Goal: Task Accomplishment & Management: Use online tool/utility

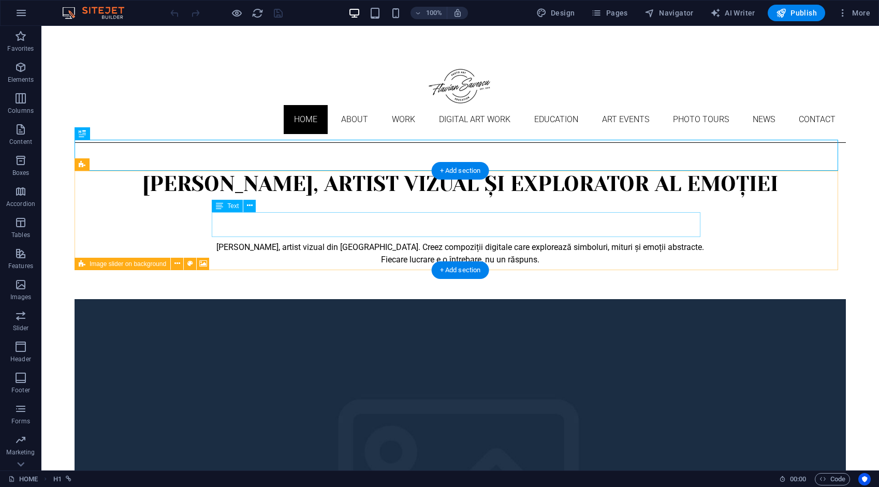
click at [473, 241] on div "[PERSON_NAME], artist vizual din [GEOGRAPHIC_DATA]. Creez compoziții digitale c…" at bounding box center [460, 253] width 488 height 25
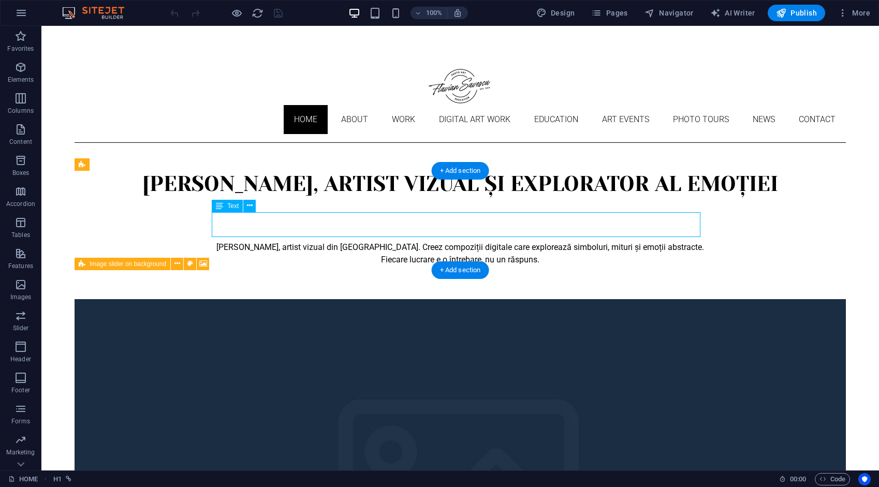
click at [473, 241] on div "[PERSON_NAME], artist vizual din [GEOGRAPHIC_DATA]. Creez compoziții digitale c…" at bounding box center [460, 253] width 488 height 25
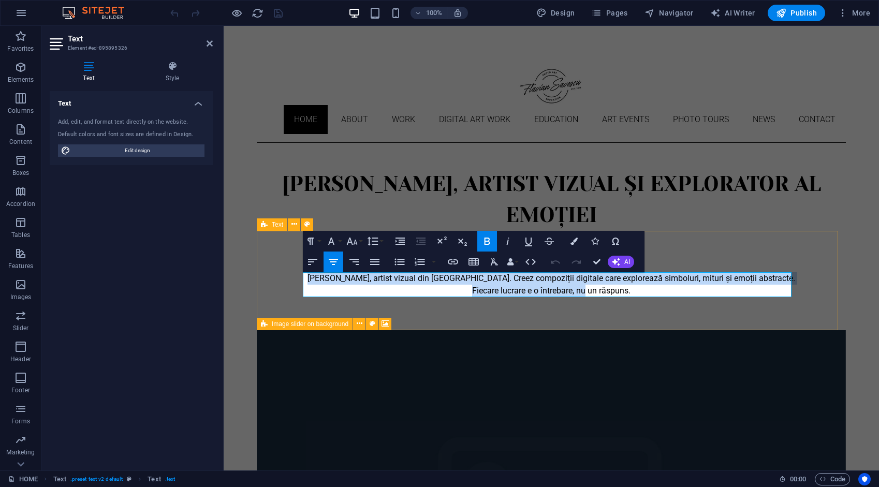
drag, startPoint x: 597, startPoint y: 292, endPoint x: 302, endPoint y: 281, distance: 294.6
click at [302, 281] on div "[PERSON_NAME], artist vizual din [GEOGRAPHIC_DATA]. Creez compoziții digitale c…" at bounding box center [551, 280] width 589 height 99
copy strong "[PERSON_NAME], artist vizual din [GEOGRAPHIC_DATA]. Creez compoziții digitale c…"
click at [589, 85] on div "Home About Work DIGITAL ART WORK EDUCATION ART EVENTS Photo tours News Contact" at bounding box center [551, 101] width 589 height 84
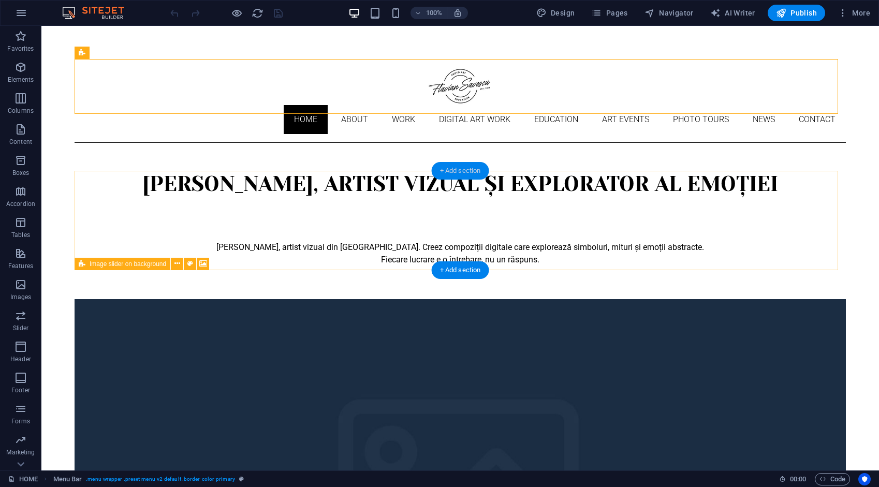
click at [463, 171] on div "+ Add section" at bounding box center [460, 171] width 57 height 18
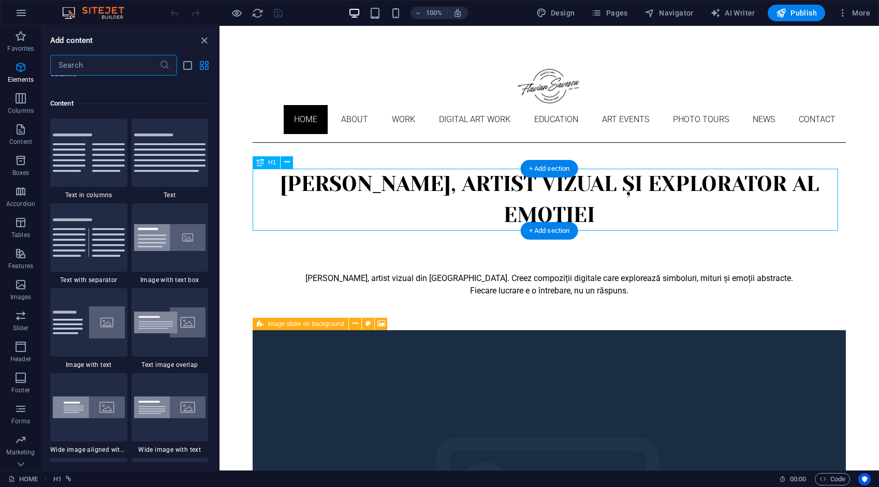
scroll to position [1811, 0]
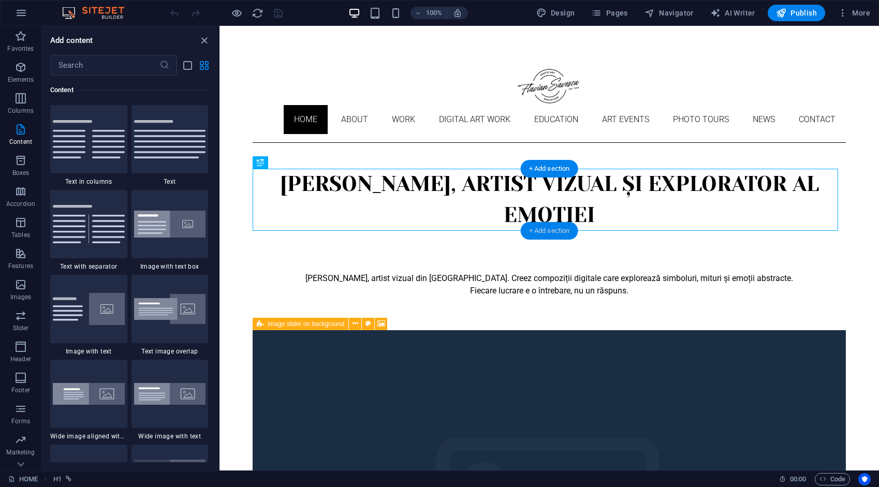
click at [545, 230] on div "+ Add section" at bounding box center [549, 231] width 57 height 18
click at [20, 64] on icon "button" at bounding box center [20, 67] width 12 height 12
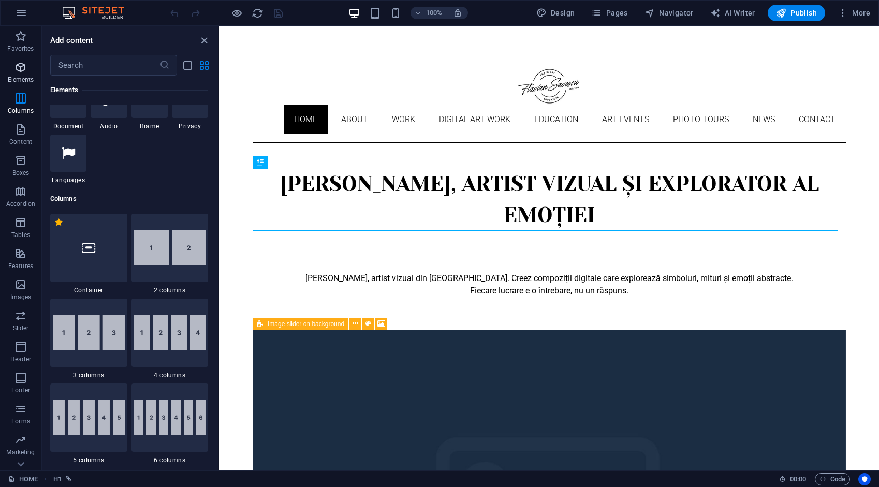
scroll to position [110, 0]
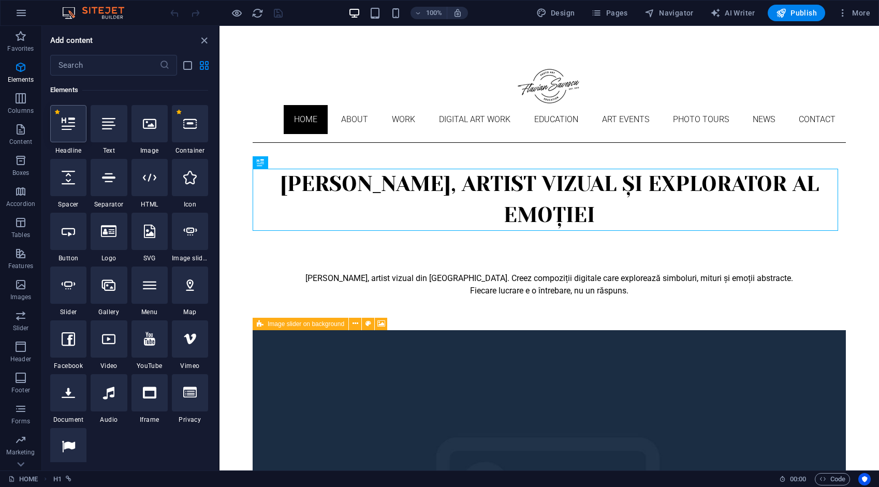
click at [68, 124] on icon at bounding box center [68, 123] width 13 height 13
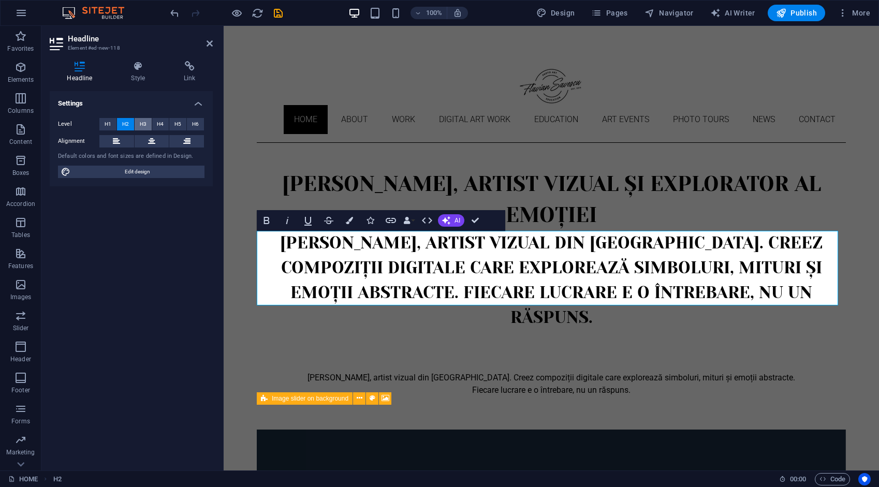
click at [143, 121] on span "H3" at bounding box center [143, 124] width 7 height 12
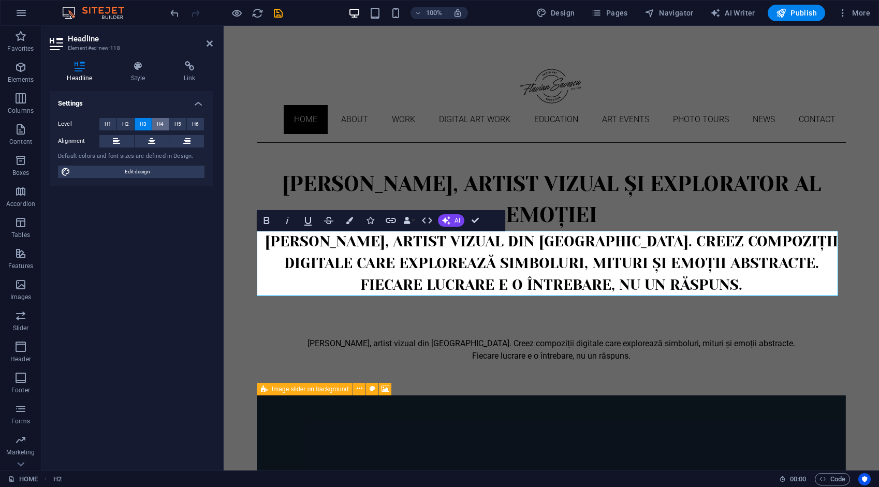
click at [161, 122] on span "H4" at bounding box center [160, 124] width 7 height 12
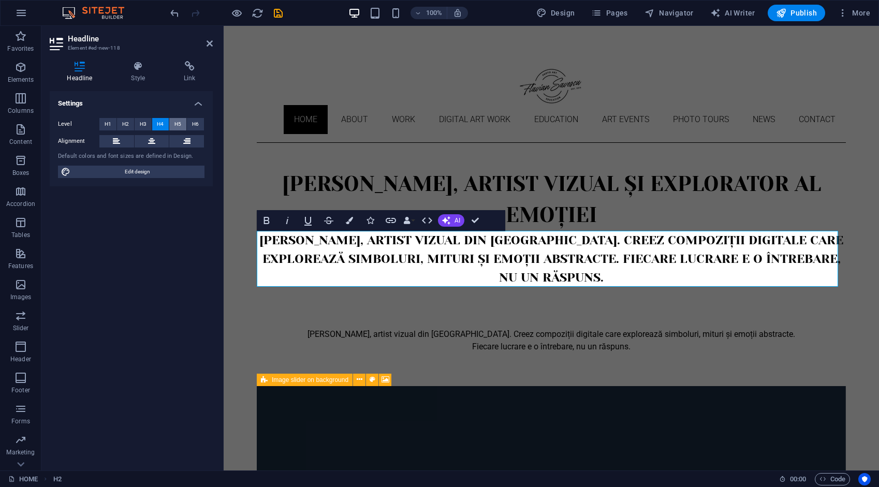
click at [179, 123] on span "H5" at bounding box center [177, 124] width 7 height 12
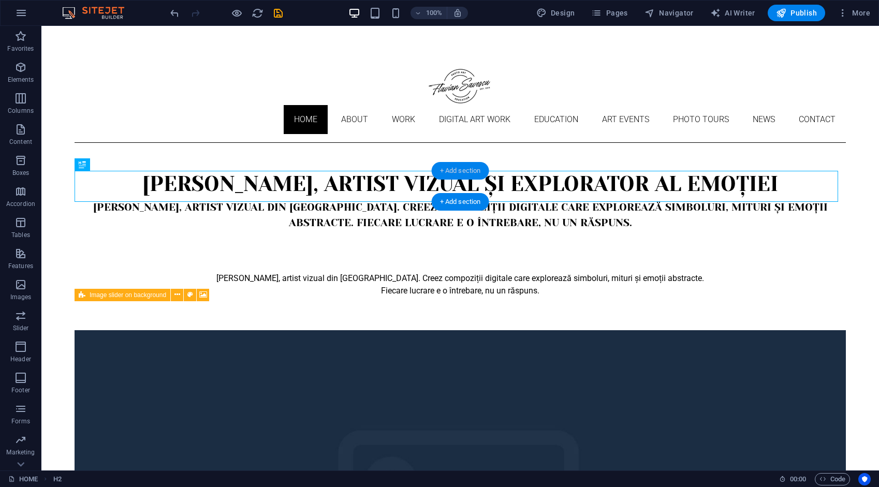
click at [472, 168] on div "+ Add section" at bounding box center [460, 171] width 57 height 18
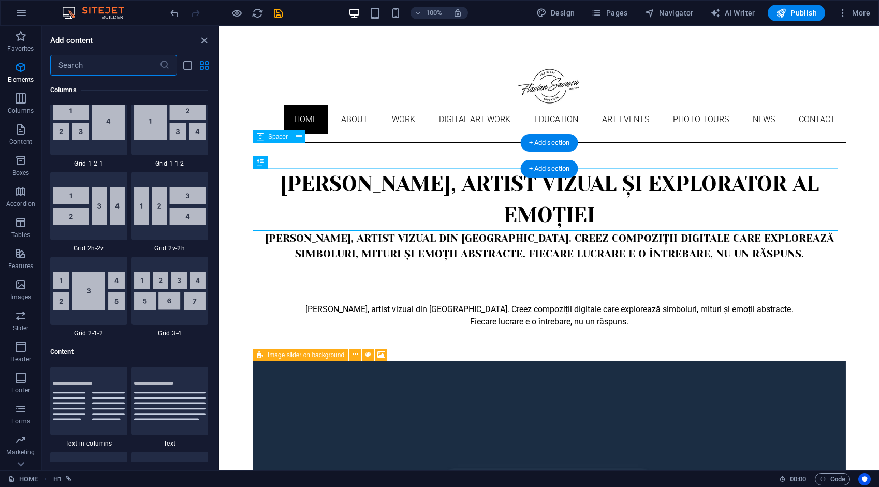
scroll to position [1811, 0]
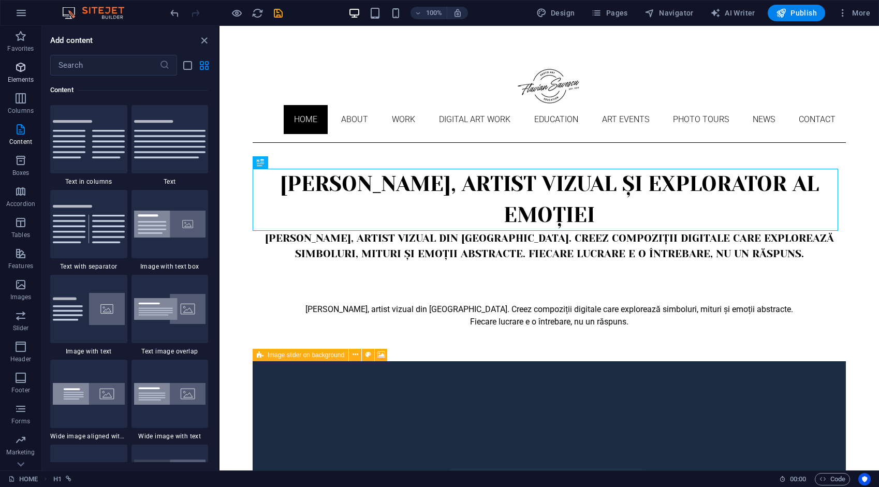
click at [19, 72] on icon "button" at bounding box center [20, 67] width 12 height 12
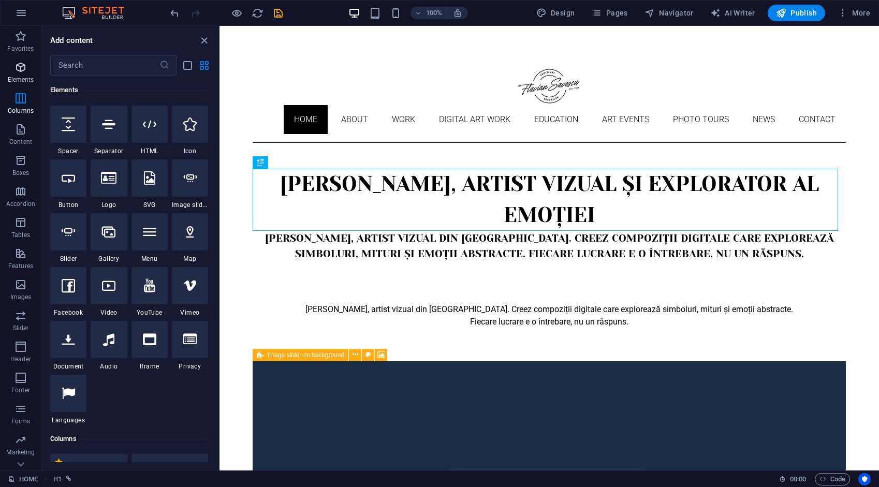
scroll to position [110, 0]
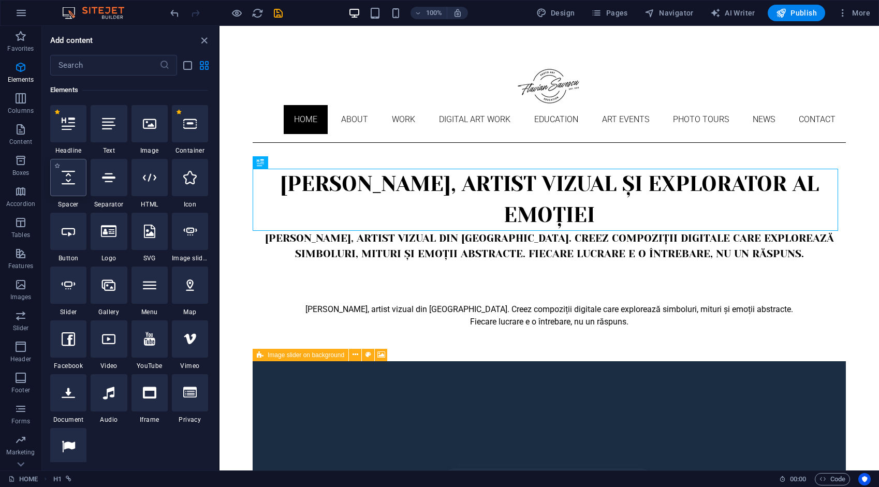
click at [66, 183] on icon at bounding box center [68, 177] width 13 height 13
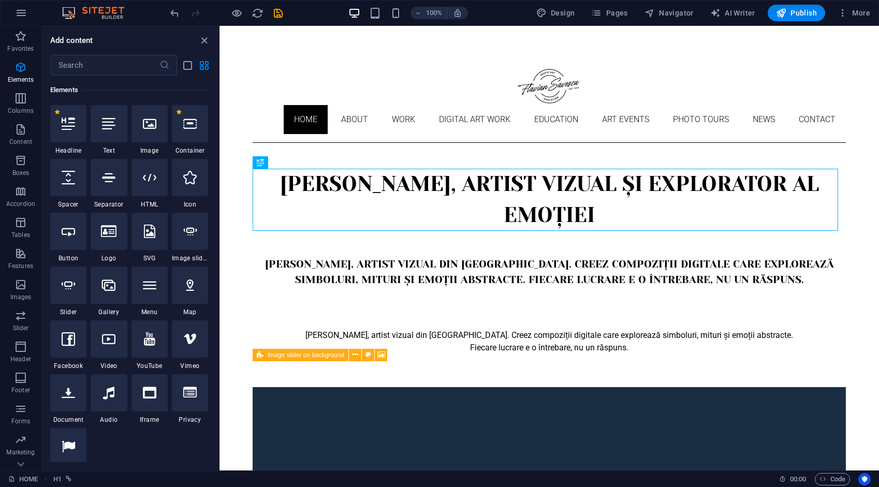
select select "px"
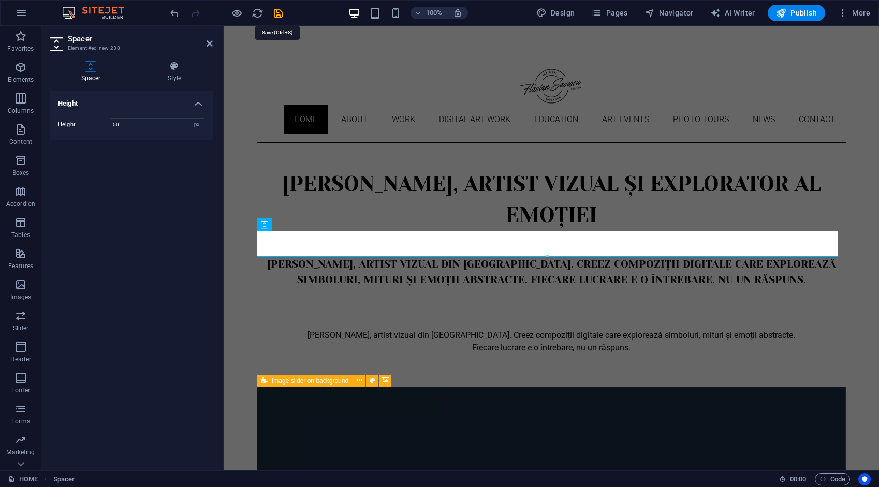
click at [273, 12] on icon "save" at bounding box center [278, 13] width 12 height 12
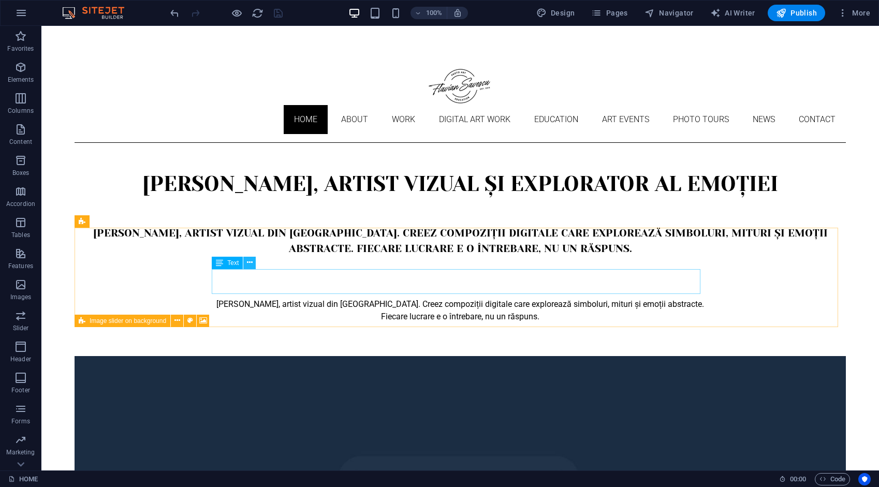
click at [251, 263] on icon at bounding box center [250, 262] width 6 height 11
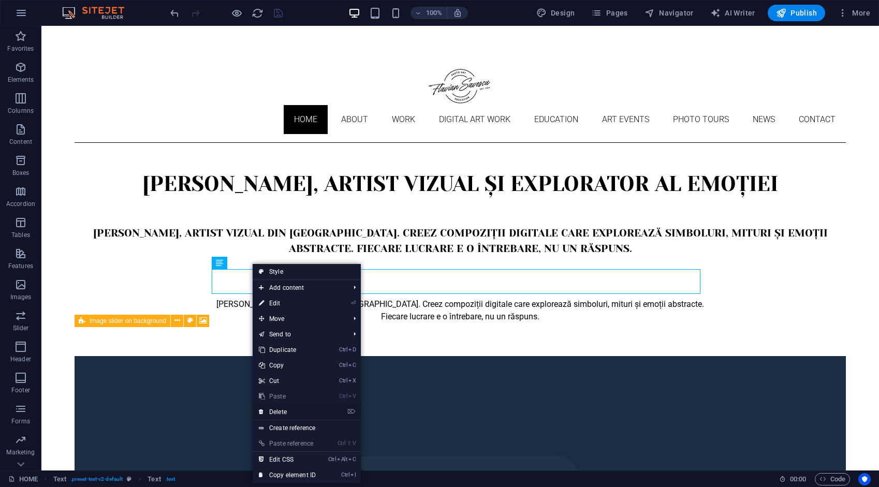
click at [281, 410] on link "⌦ Delete" at bounding box center [287, 412] width 69 height 16
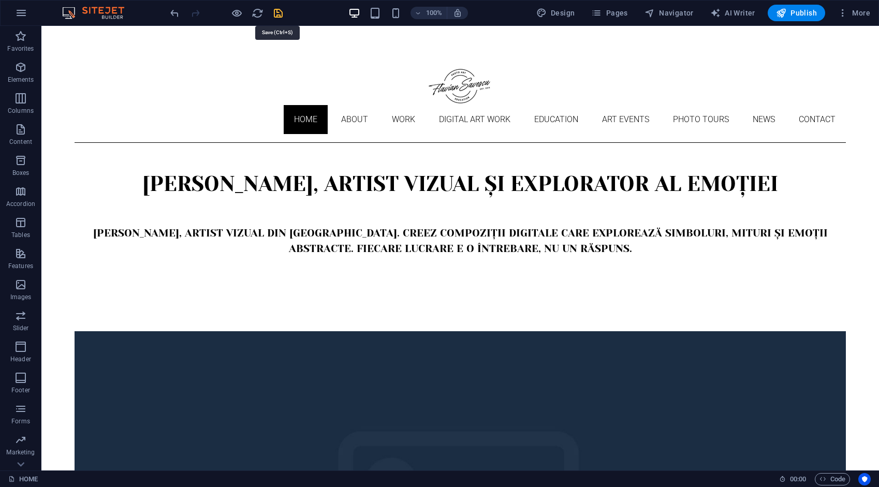
click at [273, 10] on icon "save" at bounding box center [278, 13] width 12 height 12
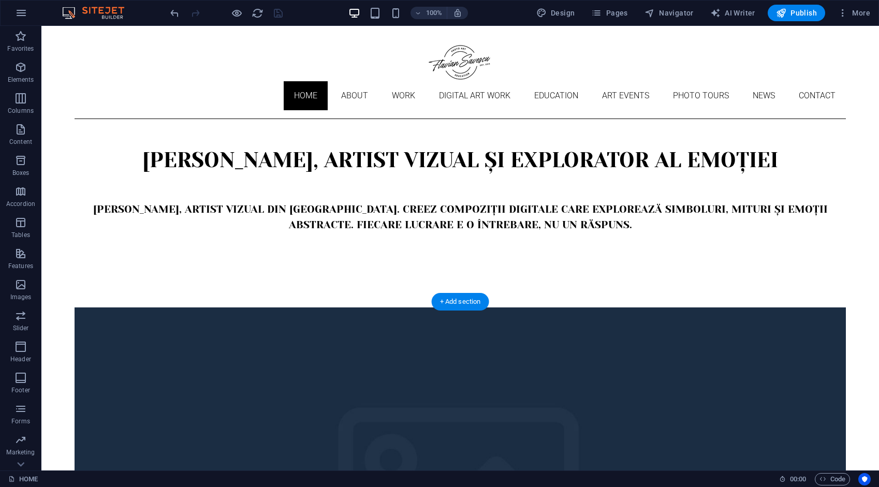
scroll to position [207, 0]
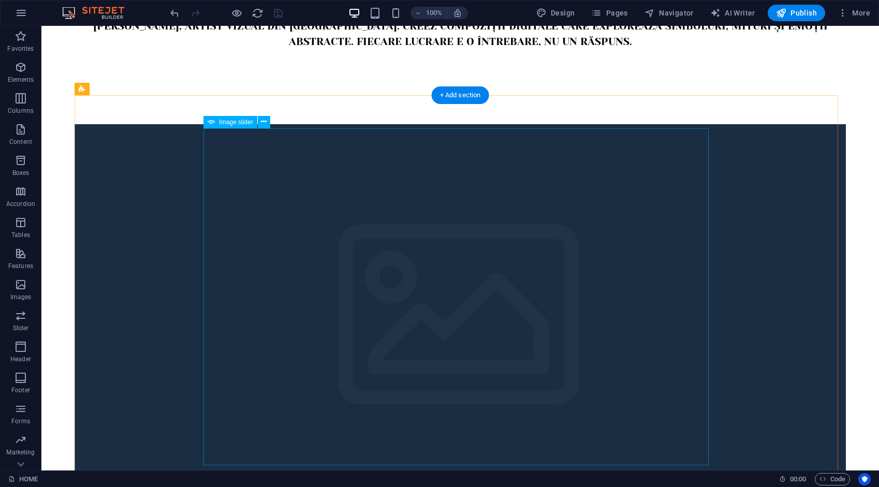
select select "ms"
select select "s"
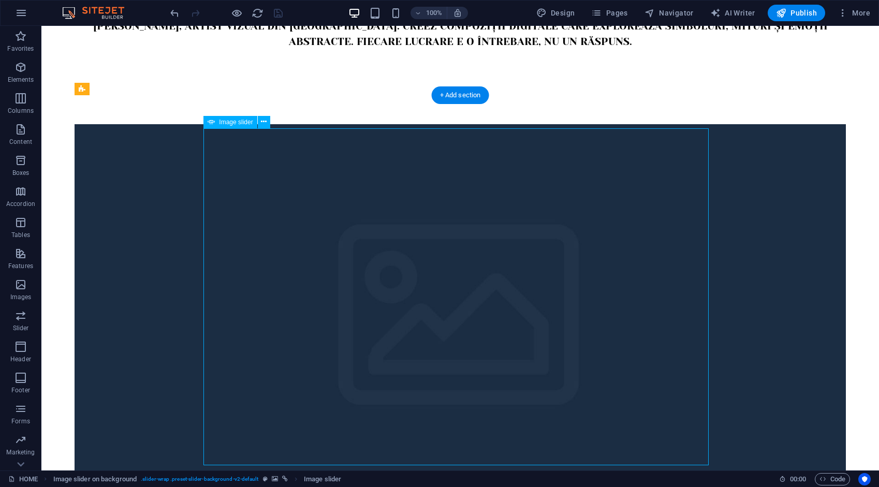
select select "progressive"
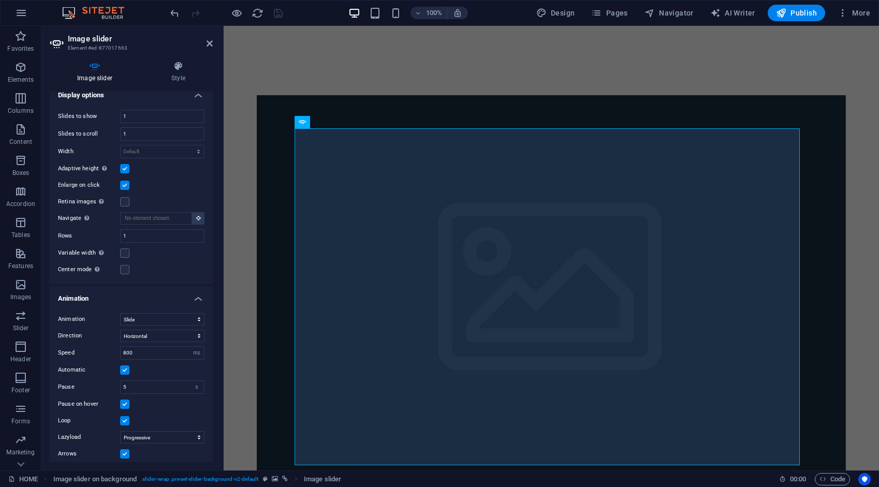
scroll to position [279, 0]
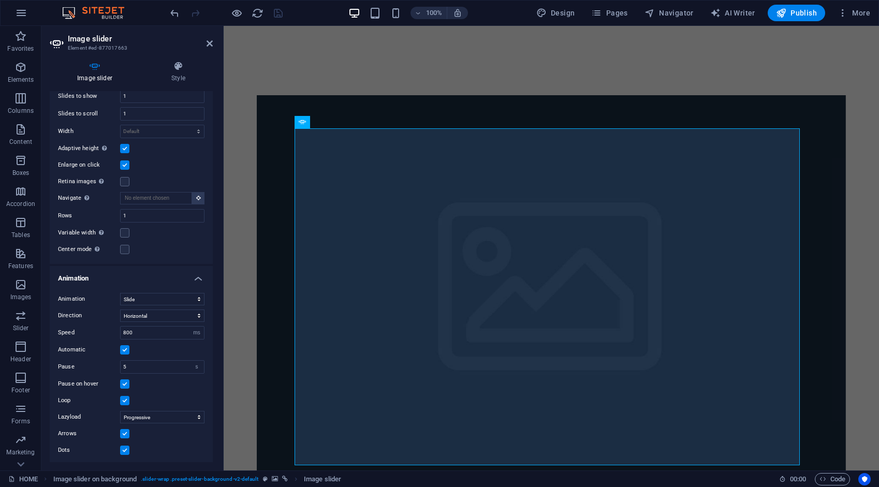
click at [124, 447] on label at bounding box center [124, 450] width 9 height 9
click at [0, 0] on input "Dots" at bounding box center [0, 0] width 0 height 0
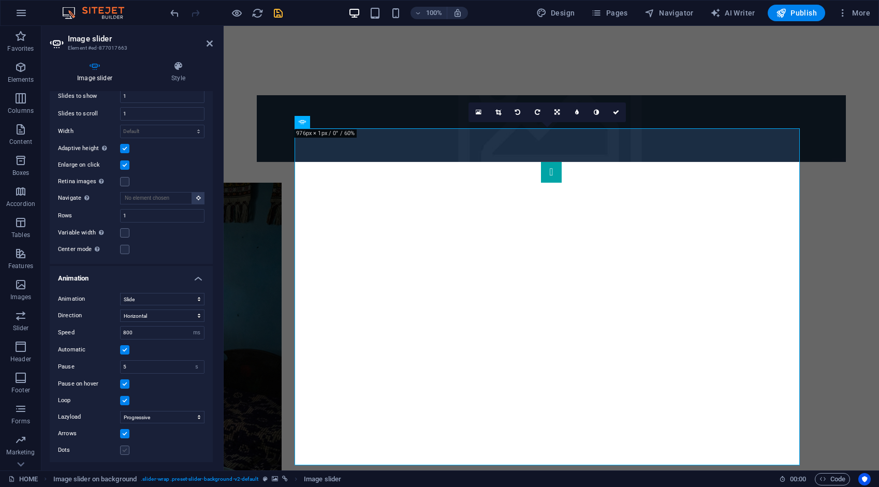
click at [124, 447] on label at bounding box center [124, 450] width 9 height 9
click at [0, 0] on input "Dots" at bounding box center [0, 0] width 0 height 0
click at [125, 429] on label at bounding box center [124, 433] width 9 height 9
click at [0, 0] on input "Arrows" at bounding box center [0, 0] width 0 height 0
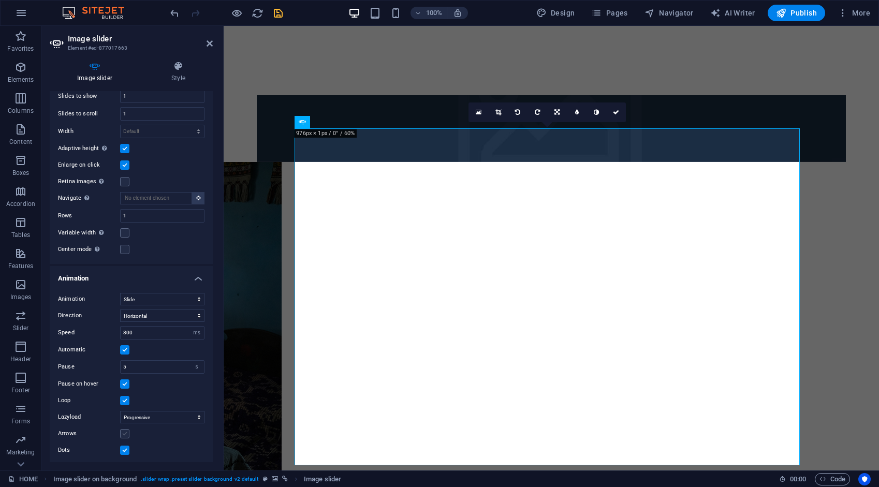
click at [125, 429] on label at bounding box center [124, 433] width 9 height 9
click at [0, 0] on input "Arrows" at bounding box center [0, 0] width 0 height 0
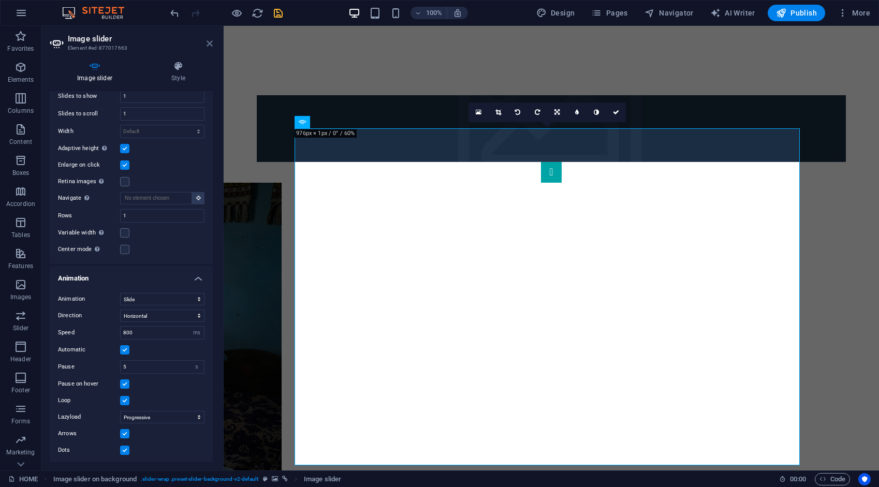
click at [208, 44] on icon at bounding box center [209, 43] width 6 height 8
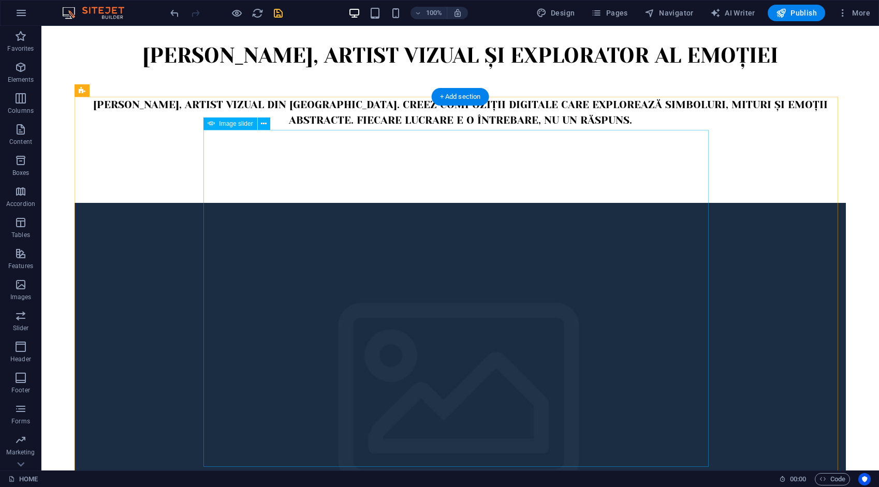
scroll to position [0, 0]
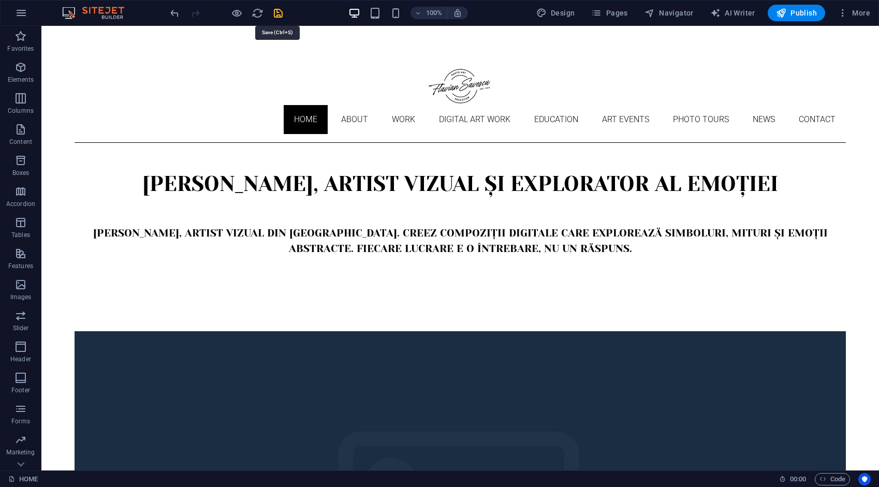
click at [278, 13] on icon "save" at bounding box center [278, 13] width 12 height 12
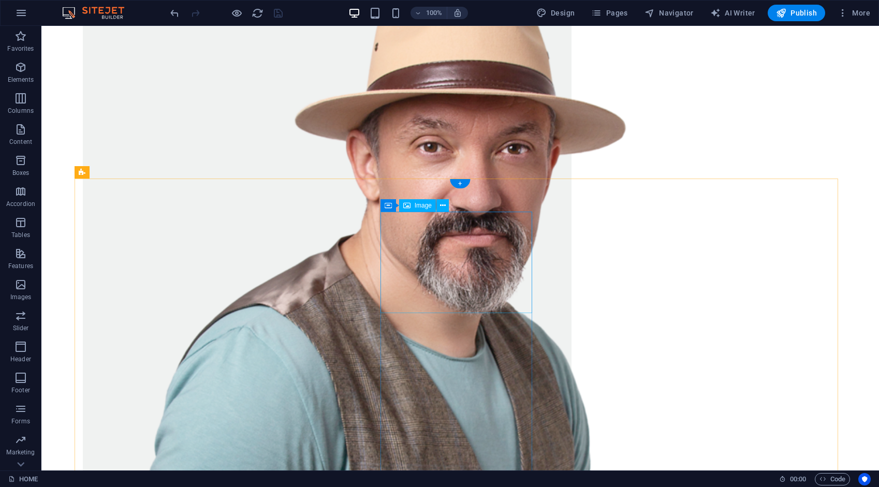
scroll to position [1470, 0]
